Goal: Browse casually: Explore the website without a specific task or goal

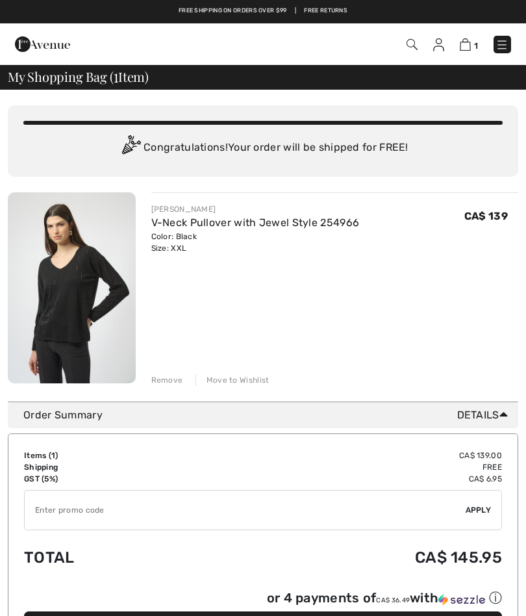
click at [89, 297] on img at bounding box center [72, 287] width 128 height 191
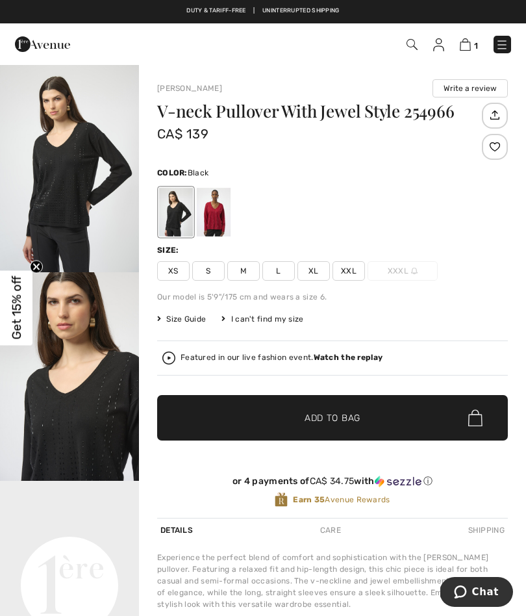
click at [212, 220] on div at bounding box center [214, 212] width 34 height 49
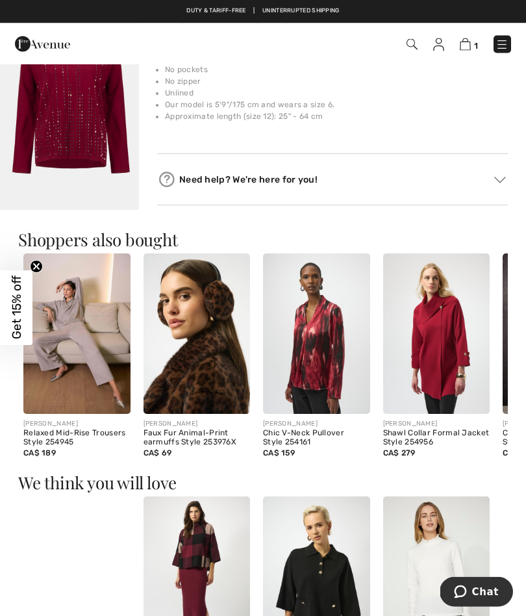
scroll to position [577, 0]
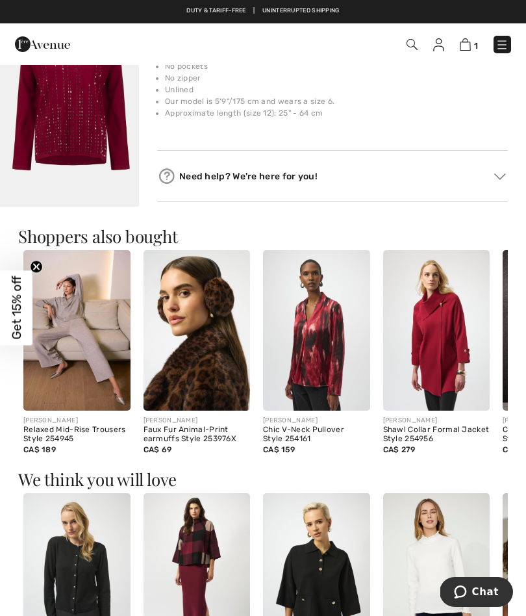
click at [440, 376] on img at bounding box center [436, 330] width 107 height 160
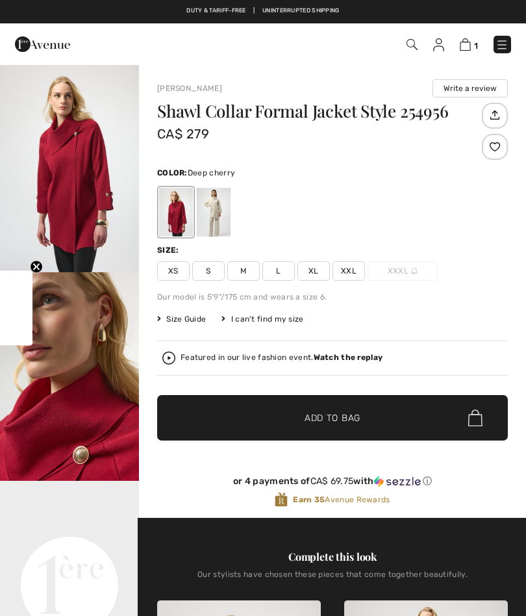
checkbox input "true"
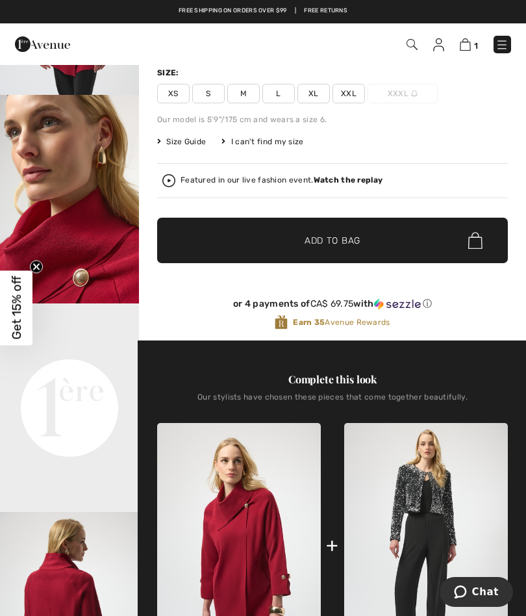
scroll to position [177, 0]
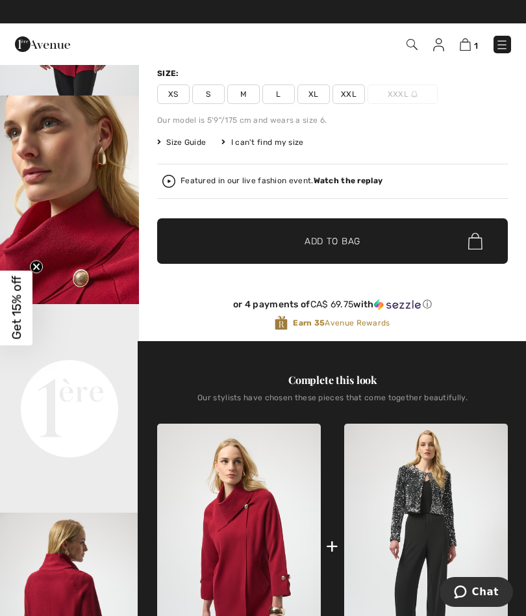
click at [80, 373] on video "Your browser does not support the video tag." at bounding box center [69, 338] width 139 height 69
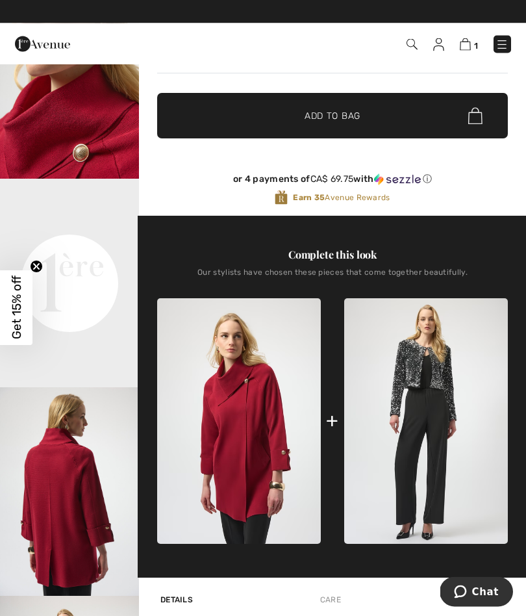
scroll to position [302, 0]
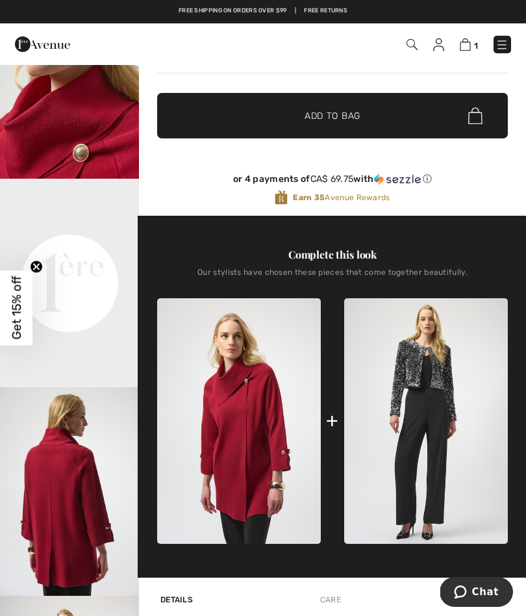
click at [64, 570] on img "3 / 5" at bounding box center [69, 491] width 139 height 208
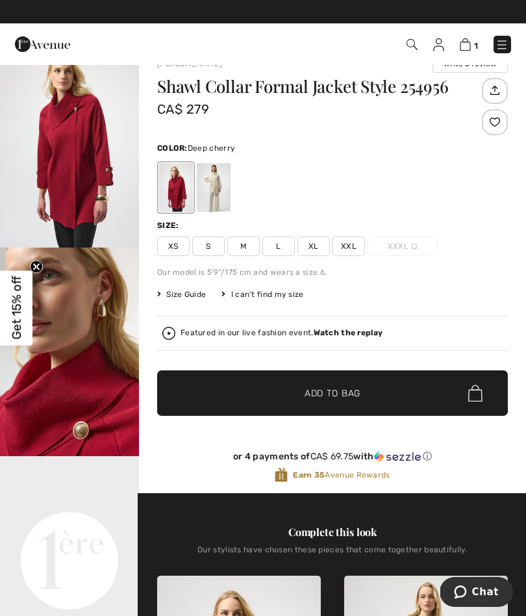
scroll to position [27, 0]
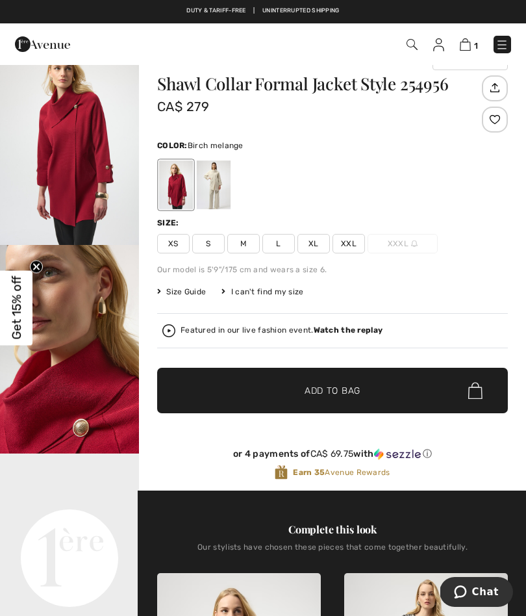
click at [216, 201] on div at bounding box center [214, 184] width 34 height 49
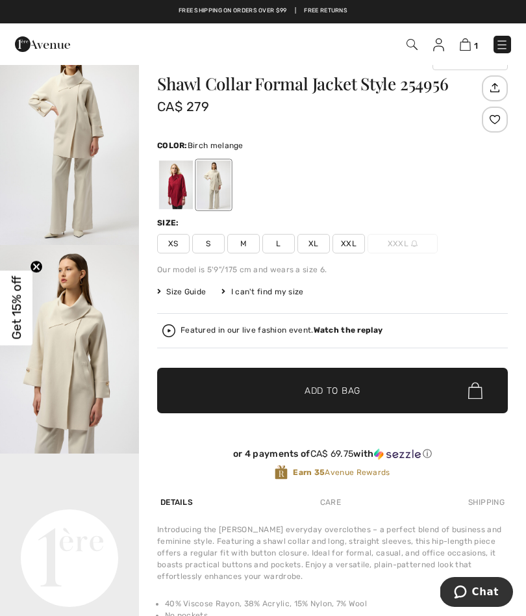
click at [63, 163] on img "1 / 5" at bounding box center [69, 140] width 139 height 208
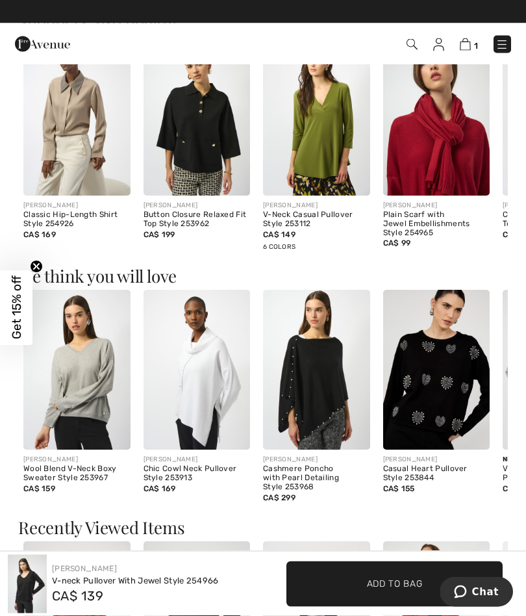
scroll to position [791, 0]
